Goal: Task Accomplishment & Management: Use online tool/utility

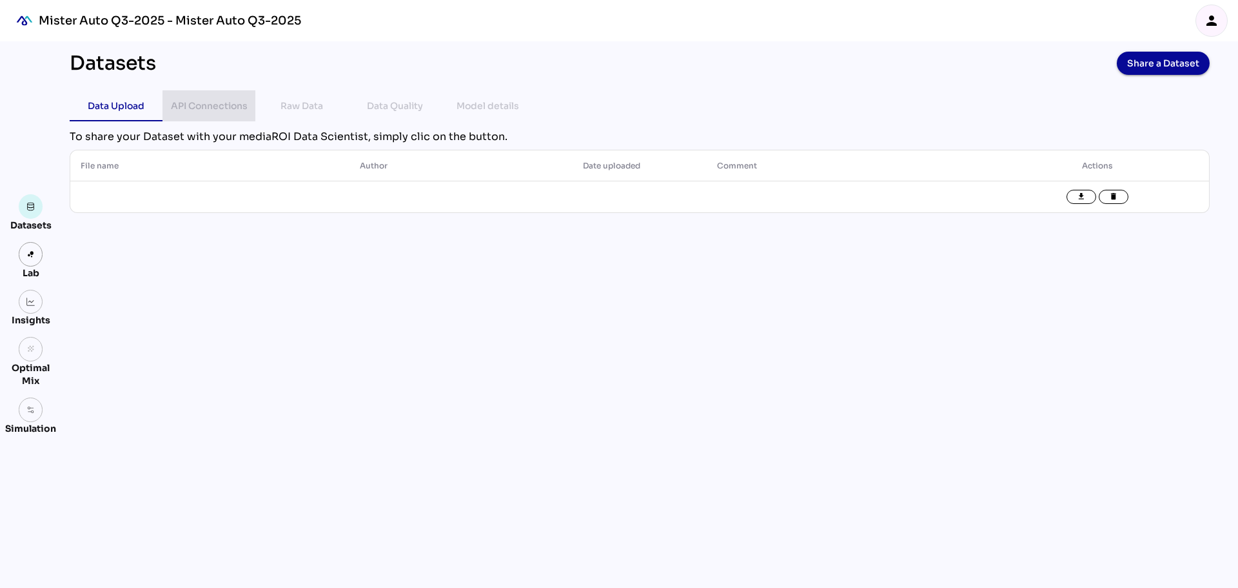
click at [222, 106] on div "API Connections" at bounding box center [209, 105] width 77 height 15
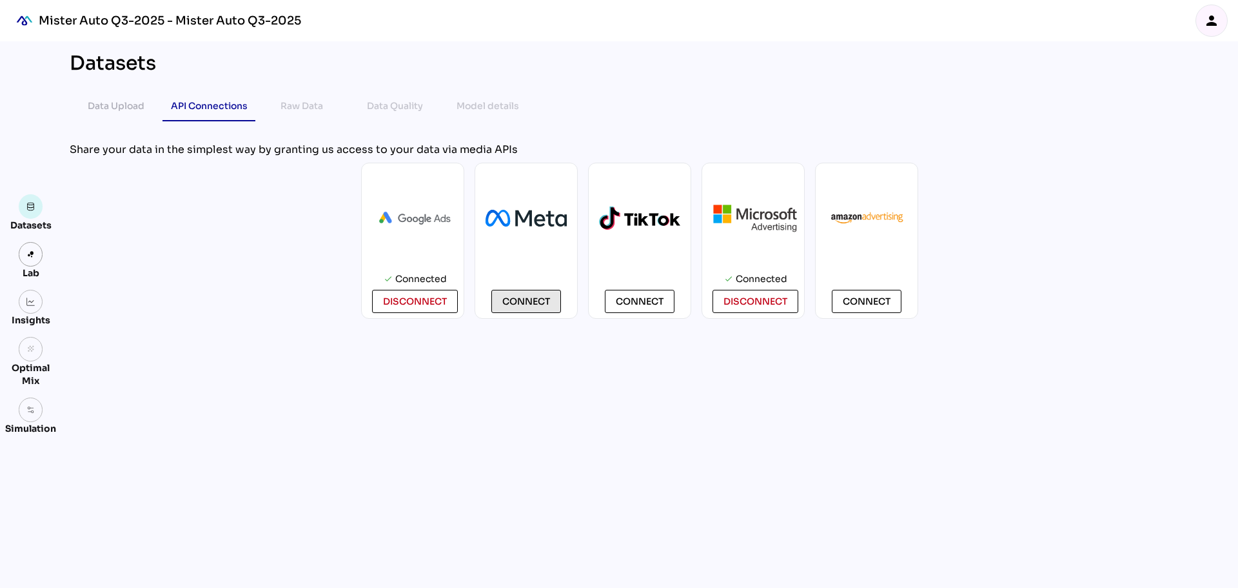
click at [535, 303] on span "Connect" at bounding box center [526, 300] width 48 height 15
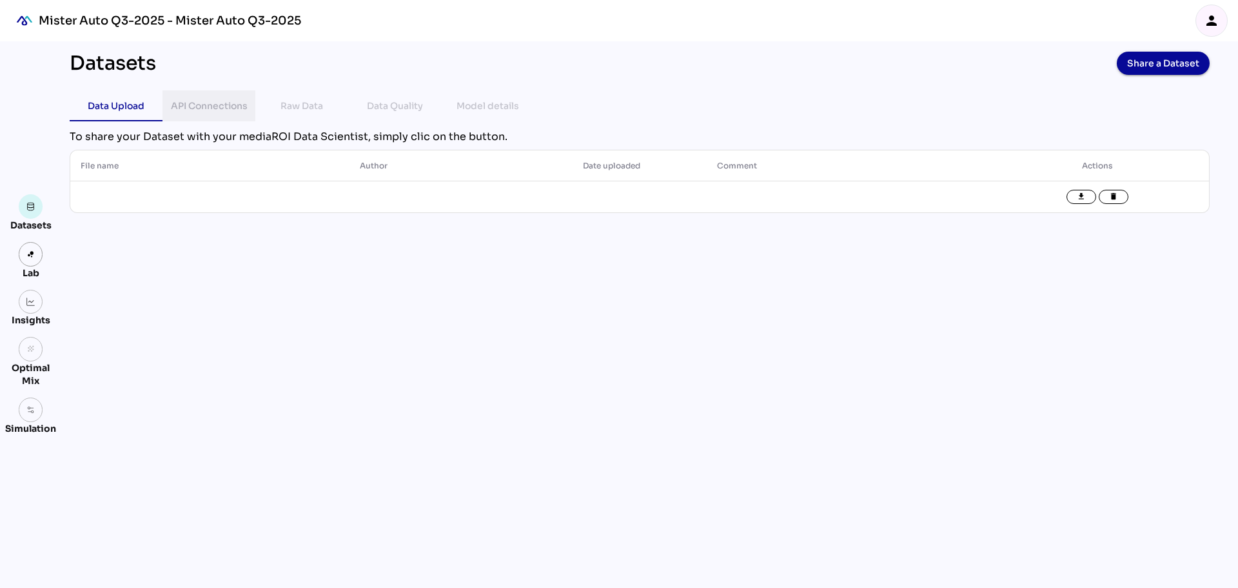
click at [223, 110] on div "API Connections" at bounding box center [209, 105] width 77 height 15
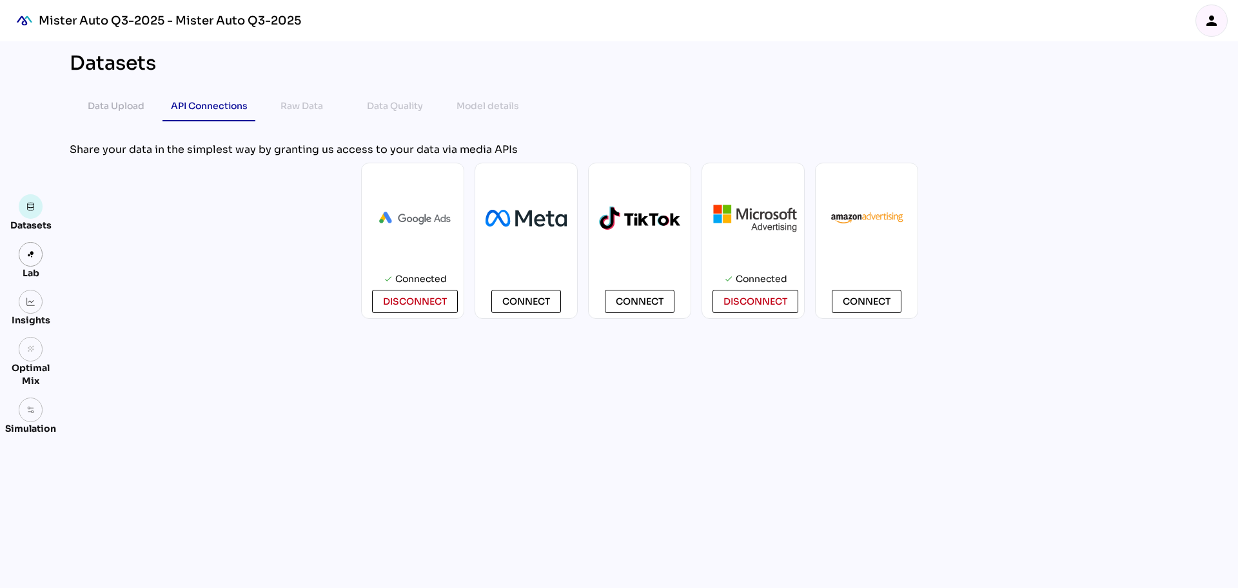
click at [537, 287] on div "Connect" at bounding box center [526, 241] width 103 height 156
click at [541, 302] on span "Connect" at bounding box center [526, 300] width 48 height 15
